Goal: Information Seeking & Learning: Learn about a topic

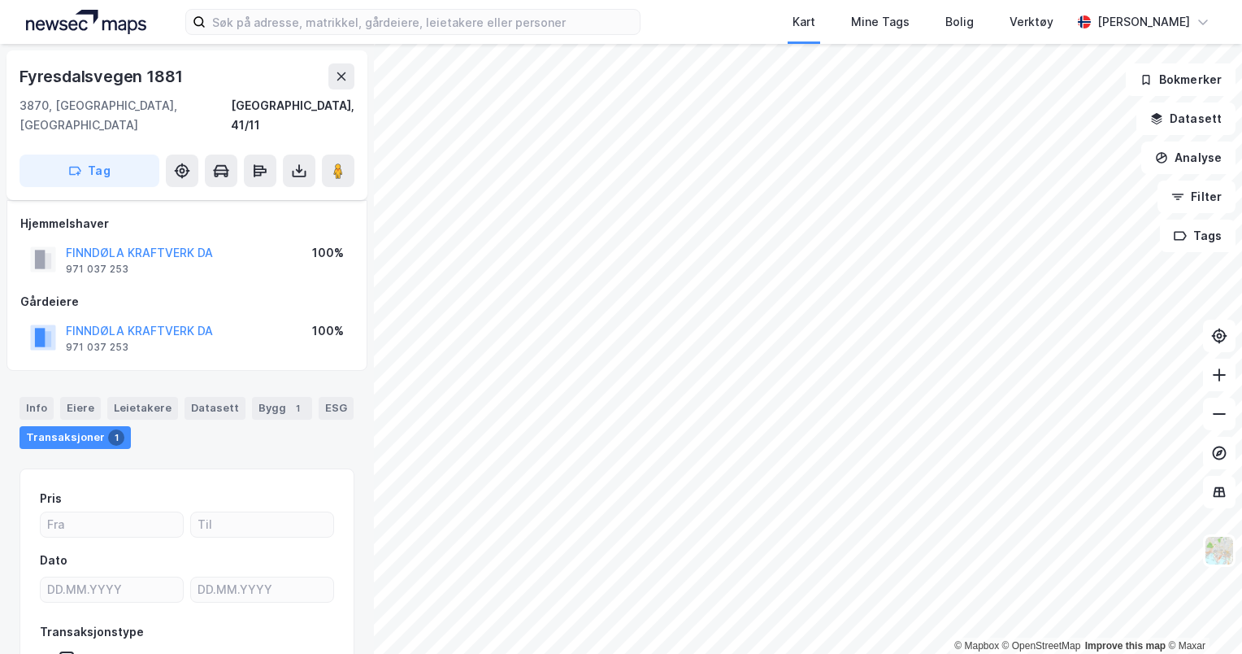
scroll to position [98, 0]
click at [991, 0] on html "Kart Mine Tags Bolig Verktøy [PERSON_NAME] © Mapbox © OpenStreetMap Improve thi…" at bounding box center [621, 327] width 1242 height 654
click at [988, 0] on html "Kart Mine Tags Bolig Verktøy [PERSON_NAME] © Mapbox © OpenStreetMap Improve thi…" at bounding box center [621, 327] width 1242 height 654
click at [1216, 416] on icon at bounding box center [1219, 414] width 16 height 16
click at [1219, 371] on icon at bounding box center [1220, 374] width 2 height 13
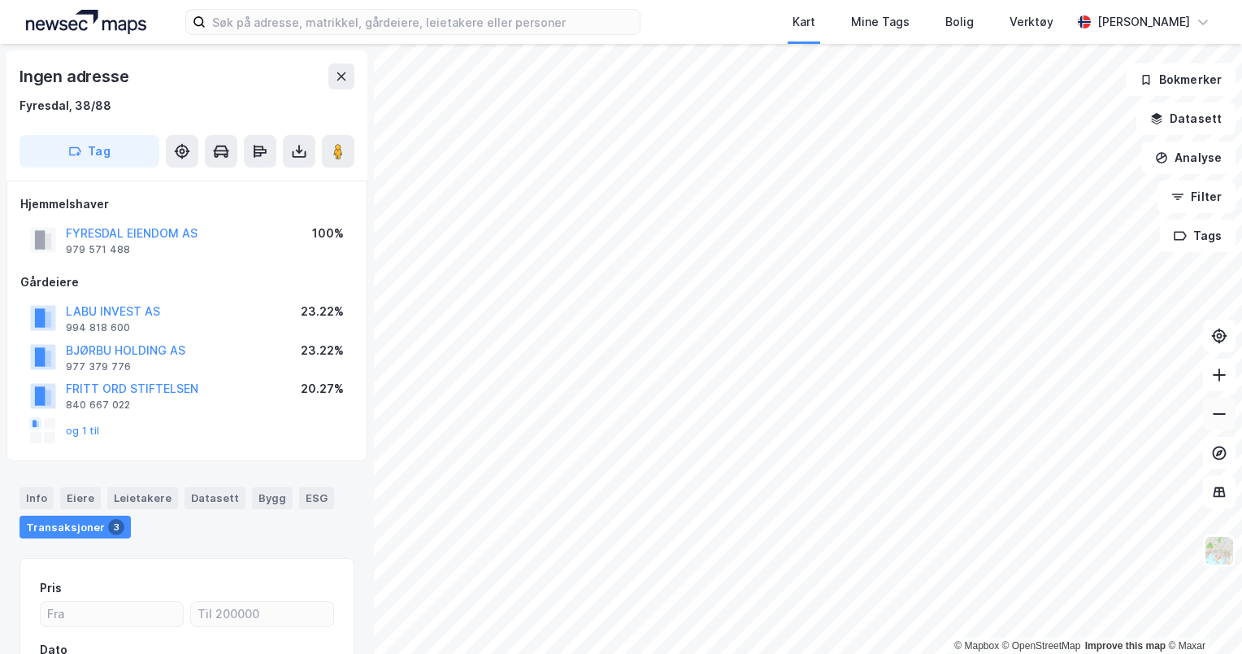
click at [1213, 414] on icon at bounding box center [1219, 414] width 16 height 16
